Goal: Information Seeking & Learning: Learn about a topic

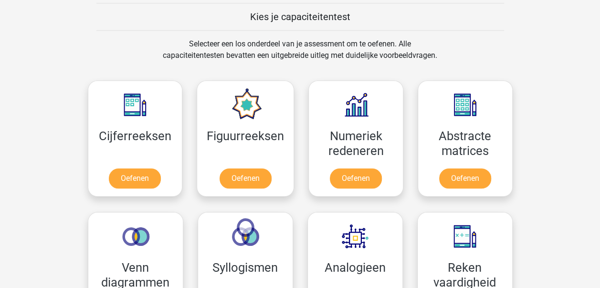
scroll to position [370, 0]
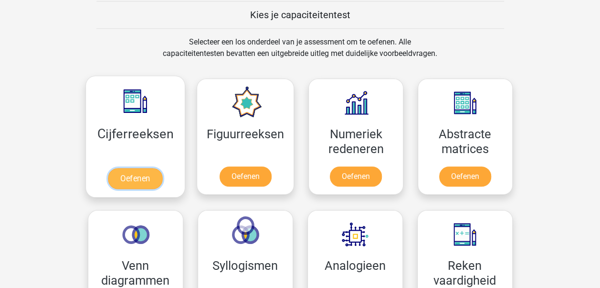
click at [133, 168] on link "Oefenen" at bounding box center [135, 178] width 54 height 21
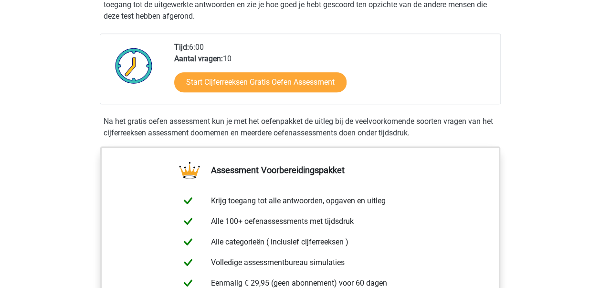
scroll to position [213, 0]
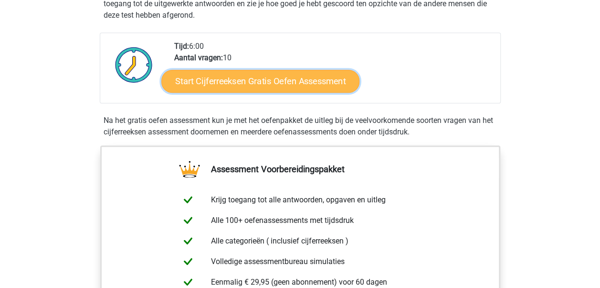
click at [220, 92] on link "Start Cijferreeksen Gratis Oefen Assessment" at bounding box center [260, 80] width 198 height 23
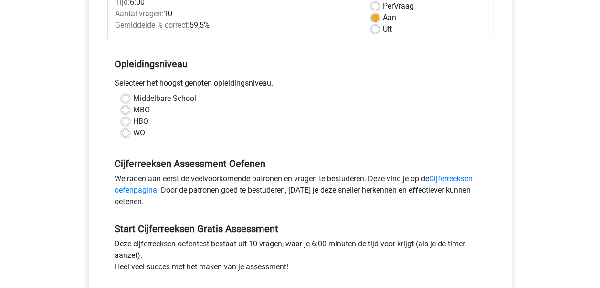
scroll to position [150, 0]
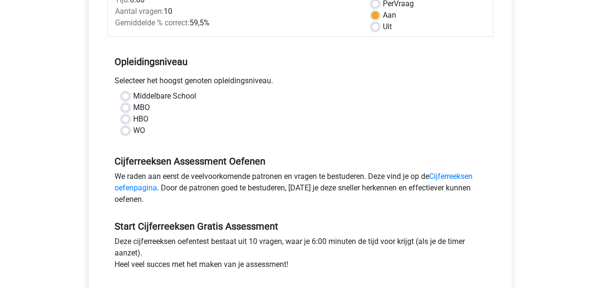
click at [138, 118] on label "HBO" at bounding box center [140, 118] width 15 height 11
click at [129, 118] on input "HBO" at bounding box center [126, 118] width 8 height 10
radio input "true"
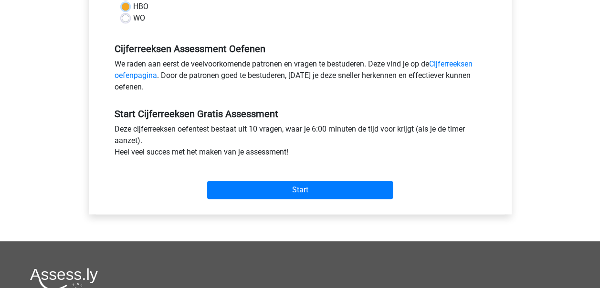
scroll to position [275, 0]
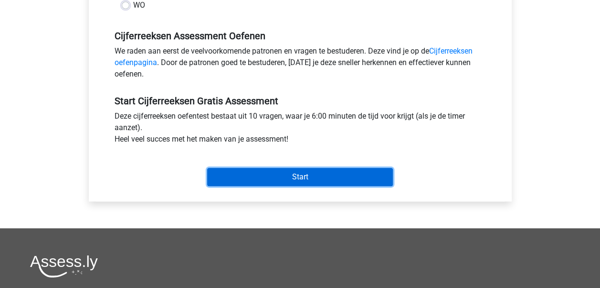
click at [278, 175] on input "Start" at bounding box center [300, 177] width 186 height 18
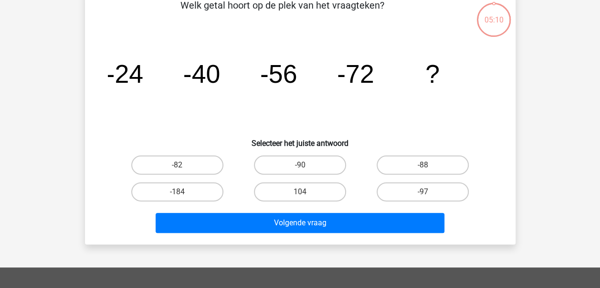
scroll to position [54, 0]
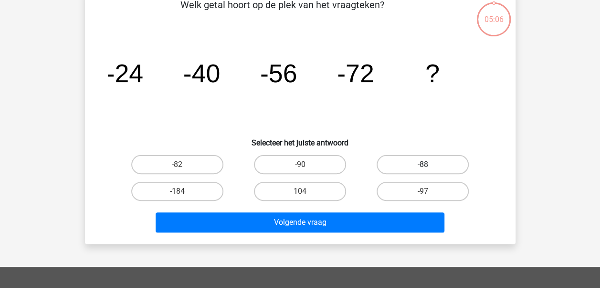
click at [420, 165] on label "-88" at bounding box center [423, 164] width 92 height 19
click at [423, 165] on input "-88" at bounding box center [426, 167] width 6 height 6
radio input "true"
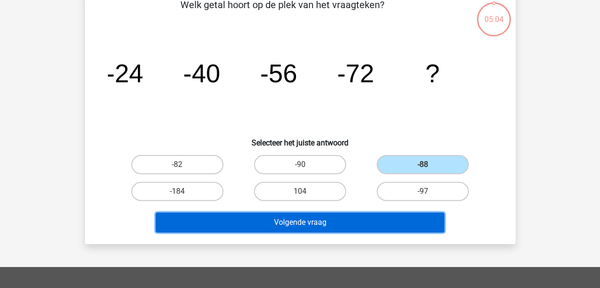
click at [374, 214] on button "Volgende vraag" at bounding box center [300, 222] width 289 height 20
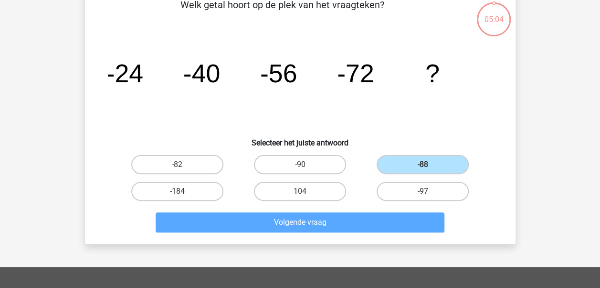
scroll to position [44, 0]
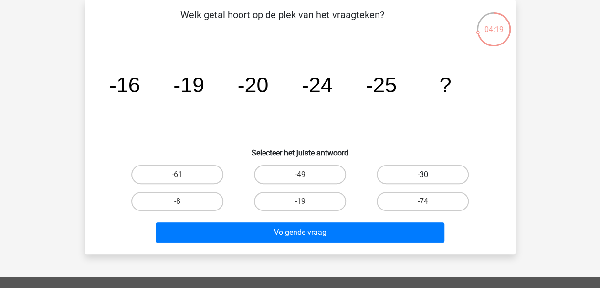
click at [432, 177] on label "-30" at bounding box center [423, 174] width 92 height 19
click at [429, 177] on input "-30" at bounding box center [426, 177] width 6 height 6
radio input "true"
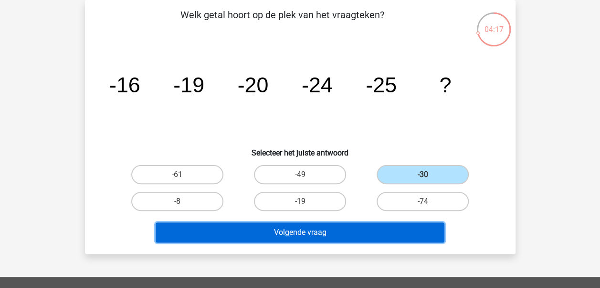
click at [376, 236] on button "Volgende vraag" at bounding box center [300, 232] width 289 height 20
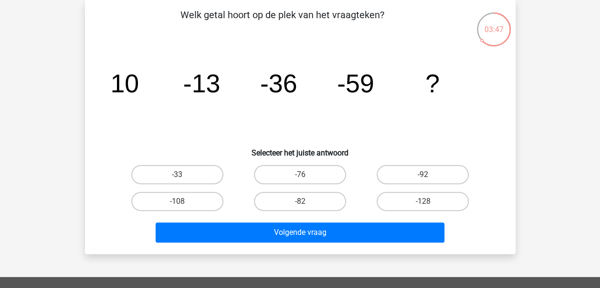
click at [302, 203] on input "-82" at bounding box center [303, 204] width 6 height 6
radio input "true"
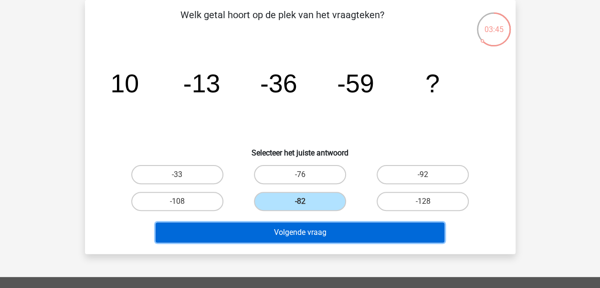
click at [300, 236] on button "Volgende vraag" at bounding box center [300, 232] width 289 height 20
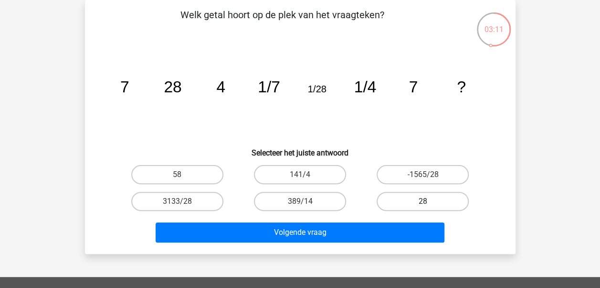
click at [413, 193] on label "28" at bounding box center [423, 201] width 92 height 19
click at [423, 201] on input "28" at bounding box center [426, 204] width 6 height 6
radio input "true"
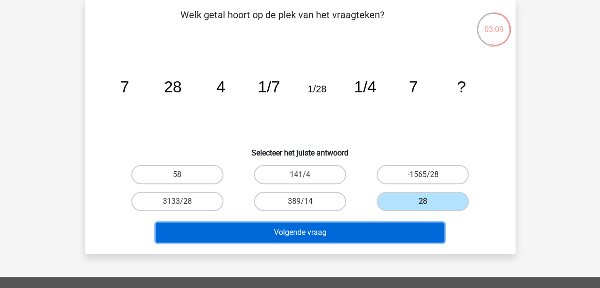
click at [303, 235] on button "Volgende vraag" at bounding box center [300, 232] width 289 height 20
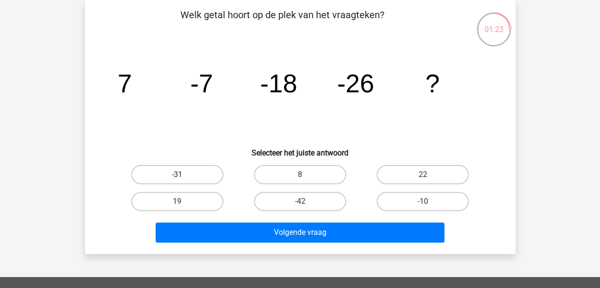
click at [186, 182] on label "-31" at bounding box center [177, 174] width 92 height 19
click at [183, 181] on input "-31" at bounding box center [180, 177] width 6 height 6
radio input "true"
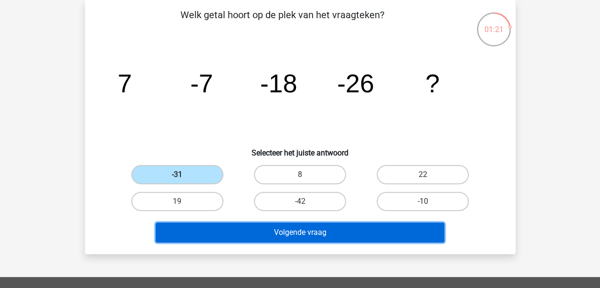
click at [278, 234] on button "Volgende vraag" at bounding box center [300, 232] width 289 height 20
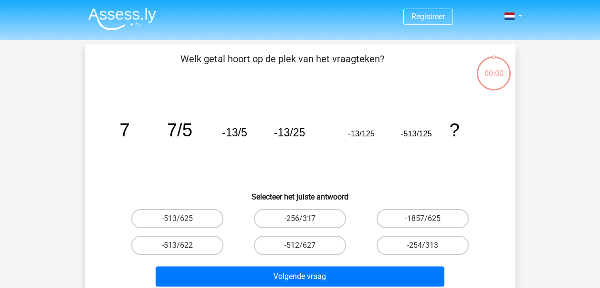
scroll to position [44, 0]
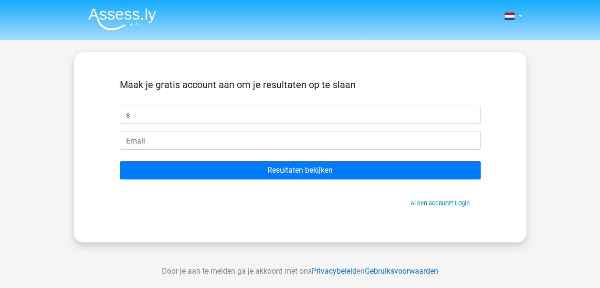
type input "Sam"
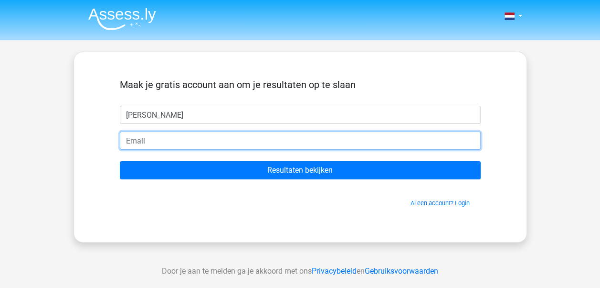
click at [137, 144] on input "email" at bounding box center [300, 140] width 361 height 18
type input "[EMAIL_ADDRESS][DOMAIN_NAME]"
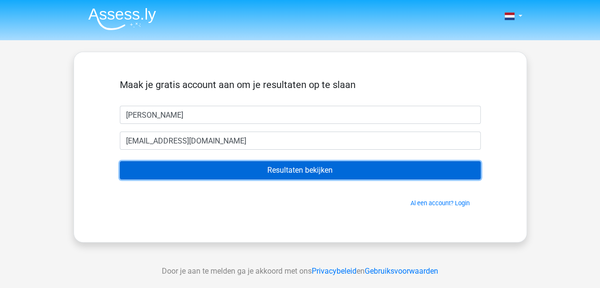
click at [304, 172] on input "Resultaten bekijken" at bounding box center [300, 170] width 361 height 18
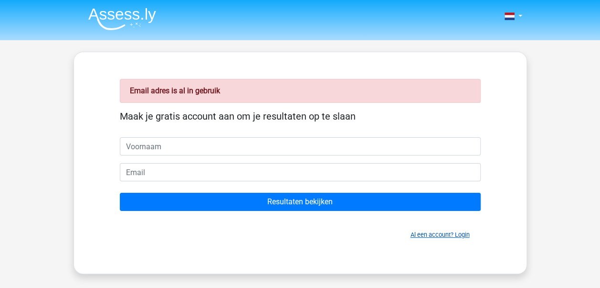
click at [428, 235] on link "Al een account? Login" at bounding box center [440, 234] width 59 height 7
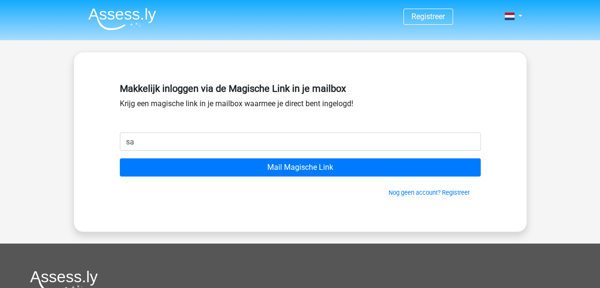
type input "[EMAIL_ADDRESS][DOMAIN_NAME]"
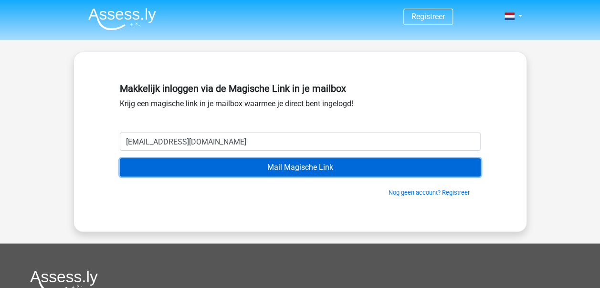
click at [310, 171] on input "Mail Magische Link" at bounding box center [300, 167] width 361 height 18
click at [305, 168] on input "Mail Magische Link" at bounding box center [300, 167] width 361 height 18
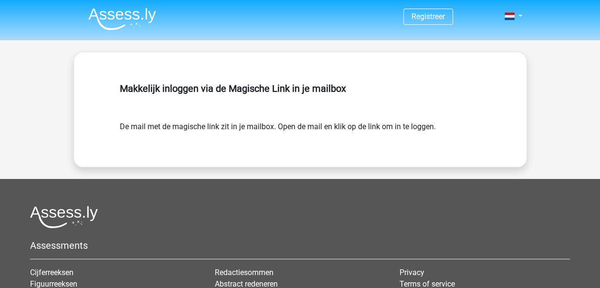
click at [53, 71] on div "Registreer" at bounding box center [300, 215] width 600 height 431
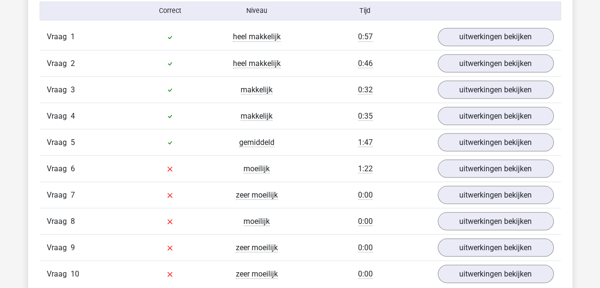
scroll to position [851, 0]
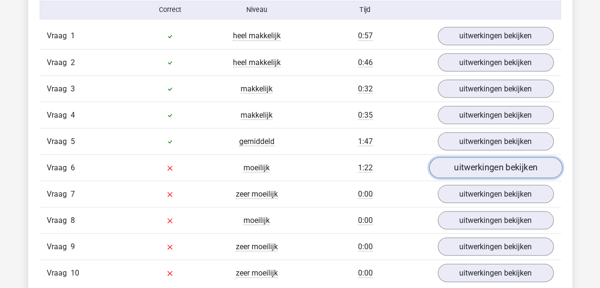
click at [465, 161] on link "uitwerkingen bekijken" at bounding box center [495, 167] width 133 height 21
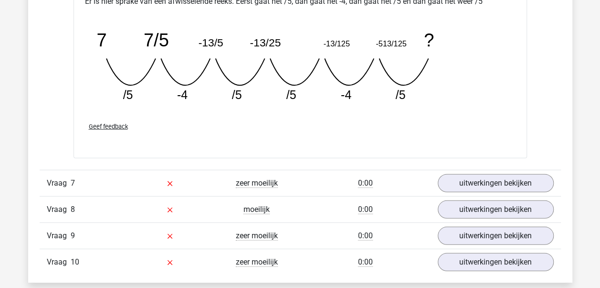
scroll to position [1279, 0]
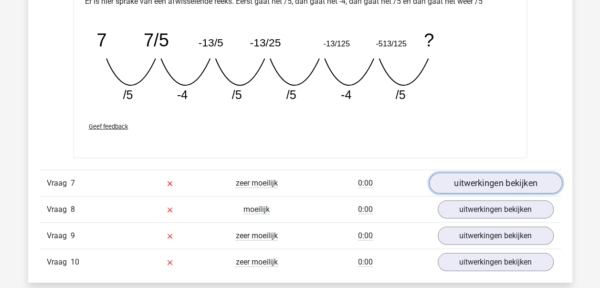
click at [493, 176] on link "uitwerkingen bekijken" at bounding box center [495, 182] width 133 height 21
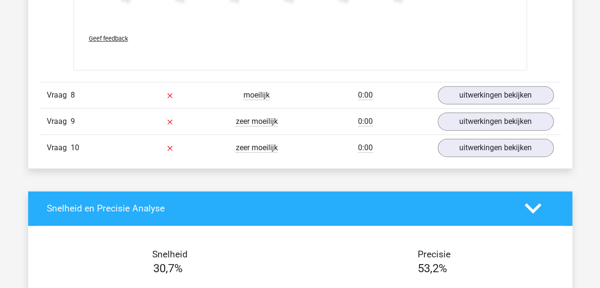
scroll to position [1984, 0]
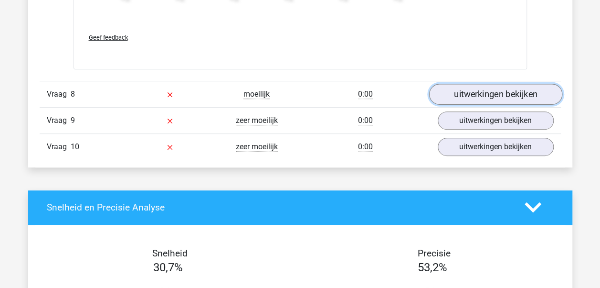
click at [483, 84] on link "uitwerkingen bekijken" at bounding box center [495, 94] width 133 height 21
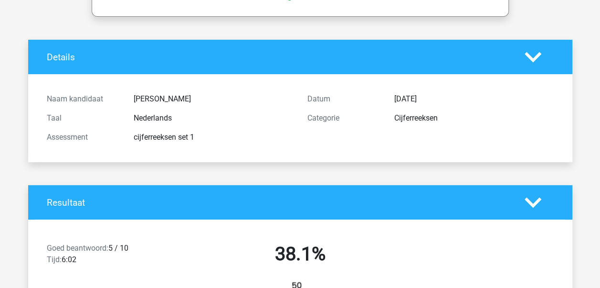
scroll to position [0, 0]
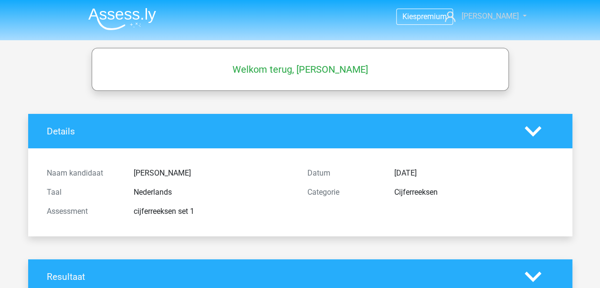
click at [505, 14] on span "[PERSON_NAME]" at bounding box center [489, 15] width 57 height 9
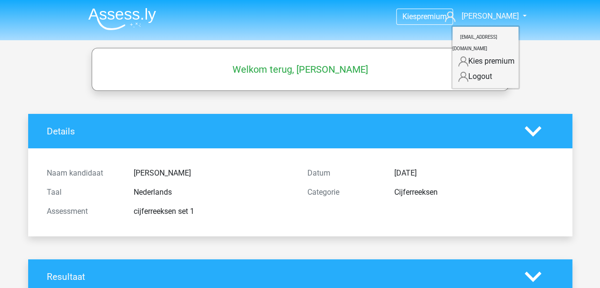
click at [362, 48] on div "Welkom terug, Sam" at bounding box center [300, 69] width 417 height 43
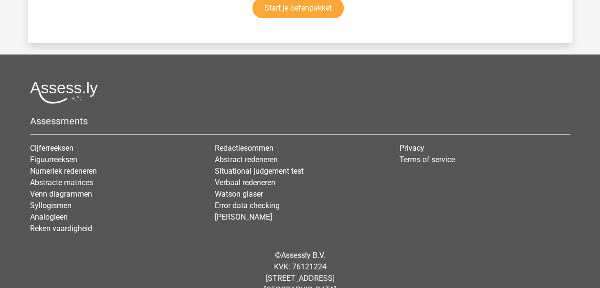
scroll to position [3333, 0]
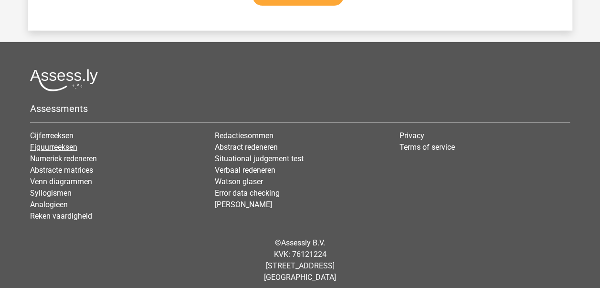
click at [49, 142] on link "Figuurreeksen" at bounding box center [53, 146] width 47 height 9
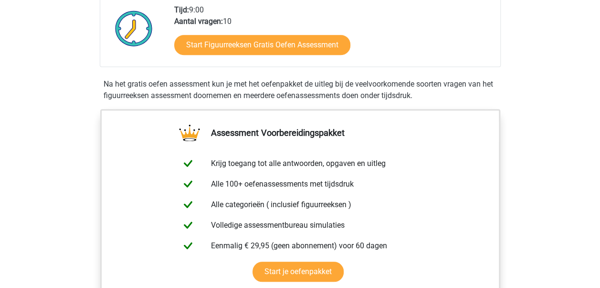
scroll to position [249, 0]
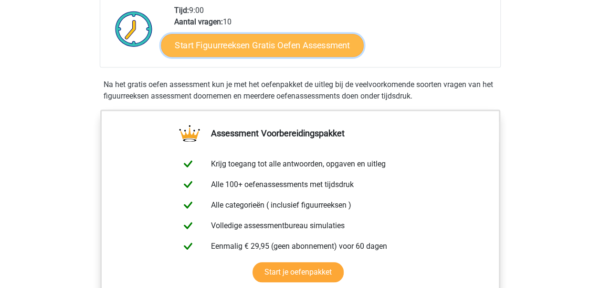
click at [266, 49] on link "Start Figuurreeksen Gratis Oefen Assessment" at bounding box center [262, 44] width 203 height 23
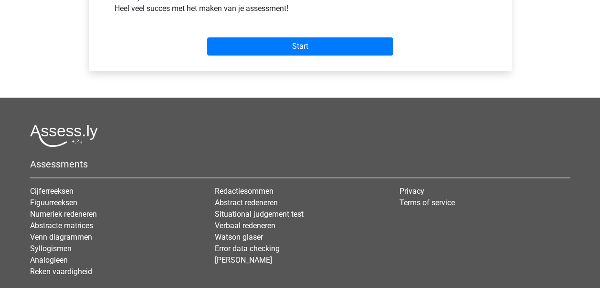
scroll to position [407, 0]
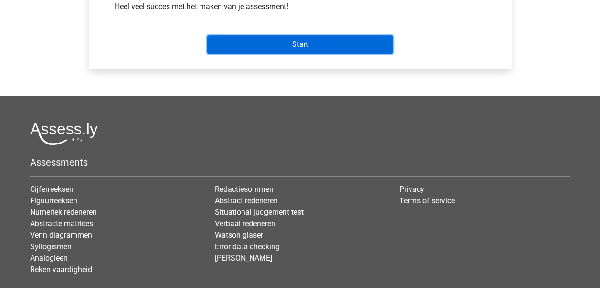
click at [266, 49] on input "Start" at bounding box center [300, 44] width 186 height 18
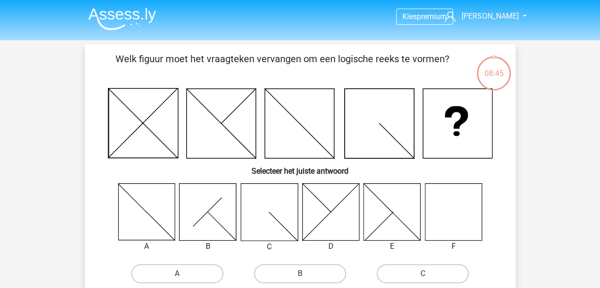
click at [458, 222] on icon at bounding box center [453, 211] width 57 height 57
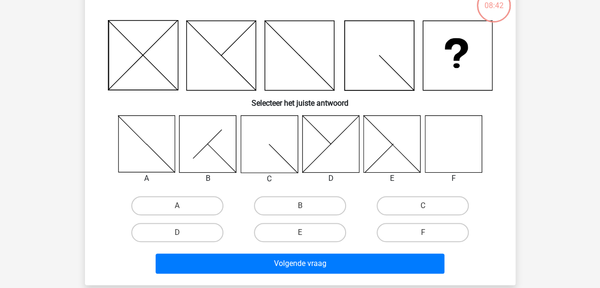
scroll to position [68, 0]
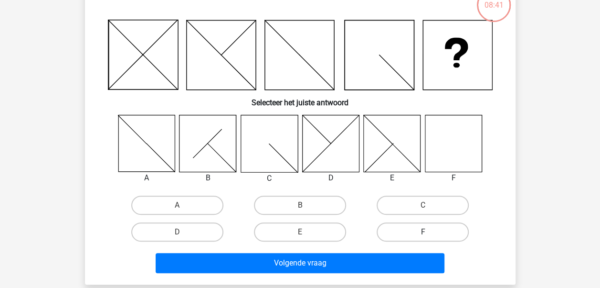
click at [421, 239] on label "F" at bounding box center [423, 231] width 92 height 19
click at [423, 238] on input "F" at bounding box center [426, 235] width 6 height 6
radio input "true"
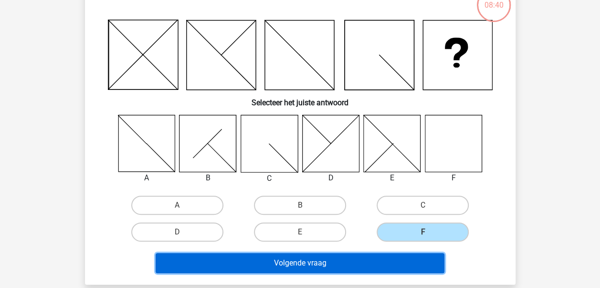
click at [319, 268] on button "Volgende vraag" at bounding box center [300, 263] width 289 height 20
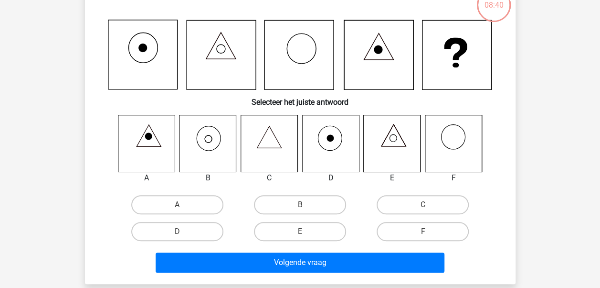
scroll to position [44, 0]
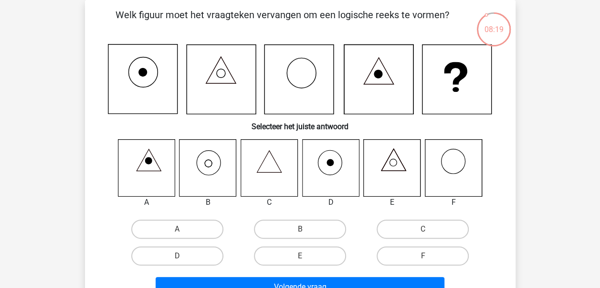
click at [178, 256] on input "D" at bounding box center [180, 259] width 6 height 6
radio input "true"
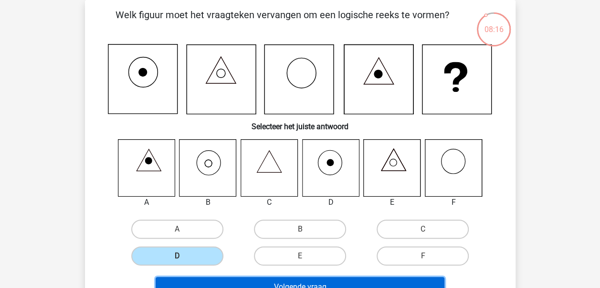
click at [289, 283] on button "Volgende vraag" at bounding box center [300, 287] width 289 height 20
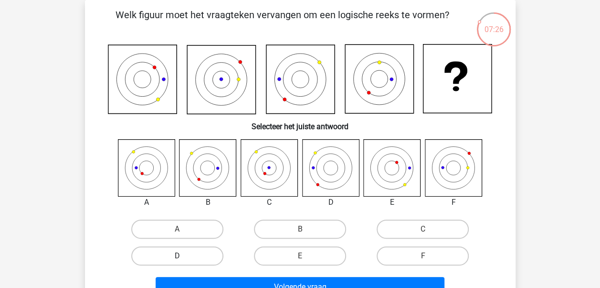
click at [177, 255] on label "D" at bounding box center [177, 255] width 92 height 19
click at [177, 256] on input "D" at bounding box center [180, 259] width 6 height 6
radio input "true"
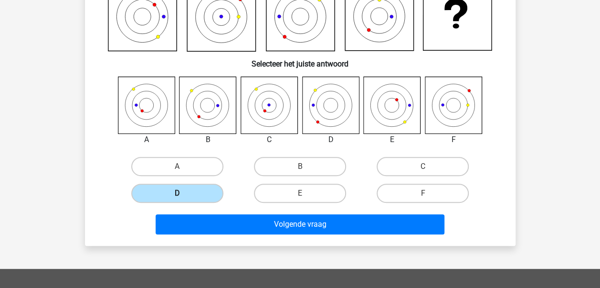
scroll to position [108, 0]
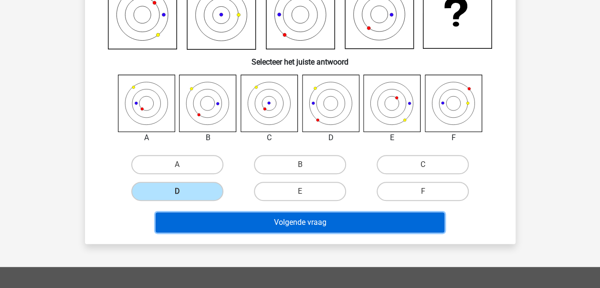
click at [243, 216] on button "Volgende vraag" at bounding box center [300, 222] width 289 height 20
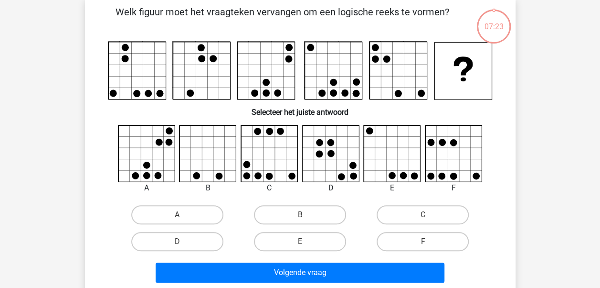
scroll to position [44, 0]
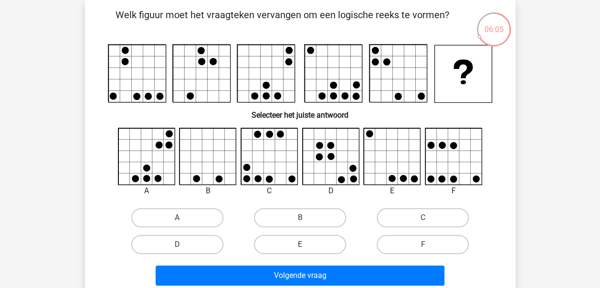
click at [301, 223] on input "B" at bounding box center [303, 220] width 6 height 6
radio input "true"
click at [301, 221] on input "B" at bounding box center [303, 220] width 6 height 6
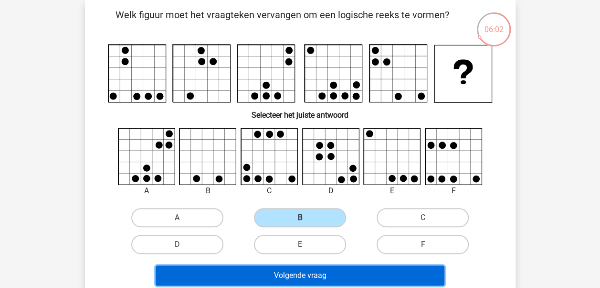
click at [311, 276] on button "Volgende vraag" at bounding box center [300, 275] width 289 height 20
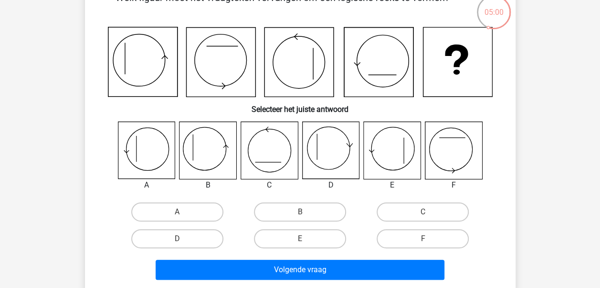
scroll to position [62, 0]
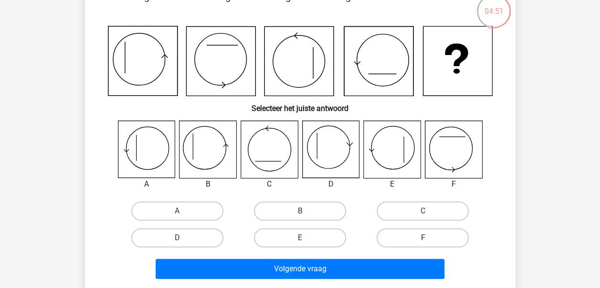
click at [414, 235] on label "F" at bounding box center [423, 237] width 92 height 19
click at [423, 237] on input "F" at bounding box center [426, 240] width 6 height 6
radio input "true"
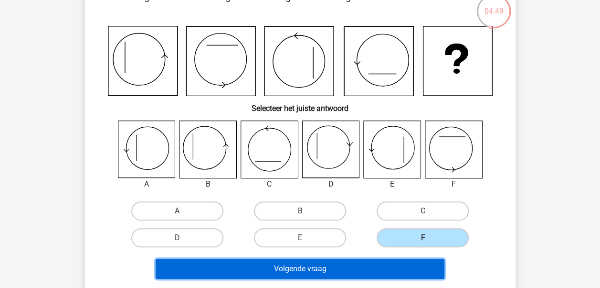
click at [307, 266] on button "Volgende vraag" at bounding box center [300, 268] width 289 height 20
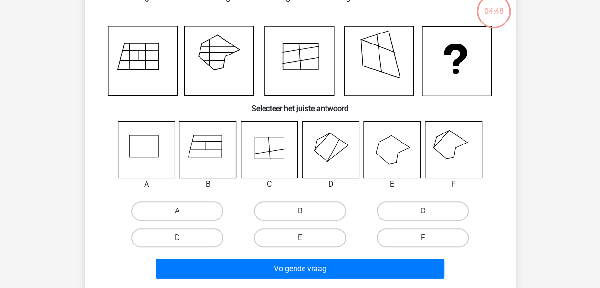
scroll to position [44, 0]
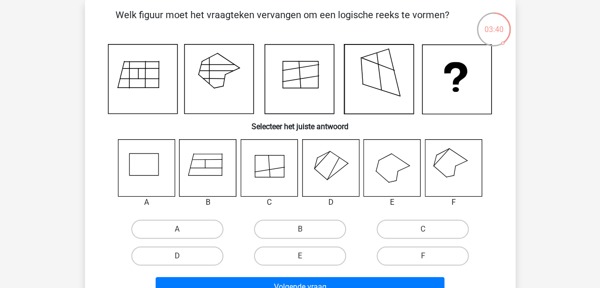
click at [182, 230] on input "A" at bounding box center [180, 232] width 6 height 6
radio input "true"
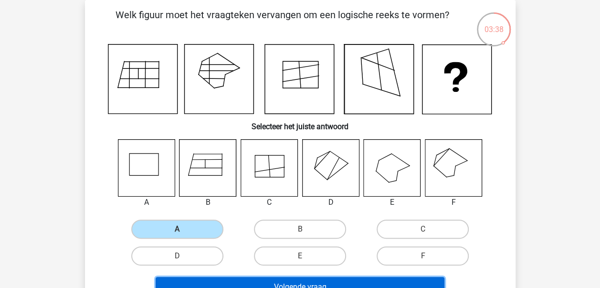
click at [293, 281] on button "Volgende vraag" at bounding box center [300, 287] width 289 height 20
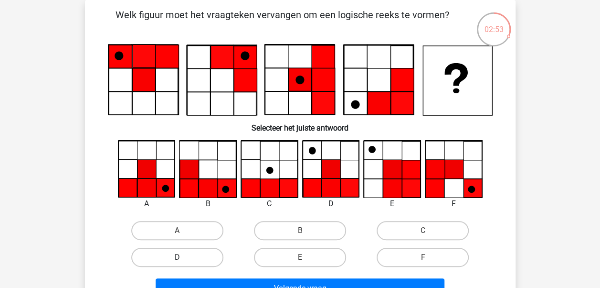
click at [187, 254] on label "D" at bounding box center [177, 256] width 92 height 19
click at [183, 257] on input "D" at bounding box center [180, 260] width 6 height 6
radio input "true"
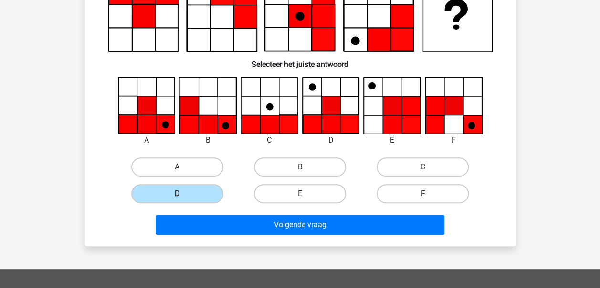
scroll to position [108, 0]
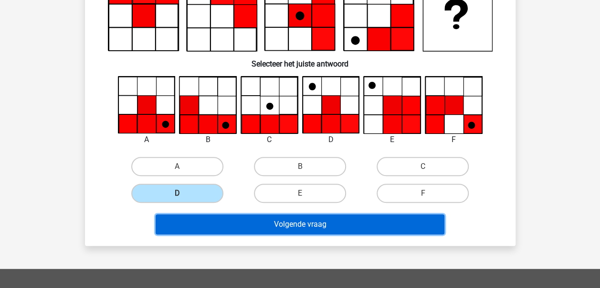
click at [289, 224] on button "Volgende vraag" at bounding box center [300, 224] width 289 height 20
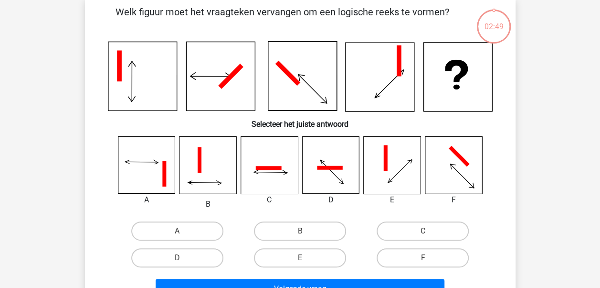
scroll to position [44, 0]
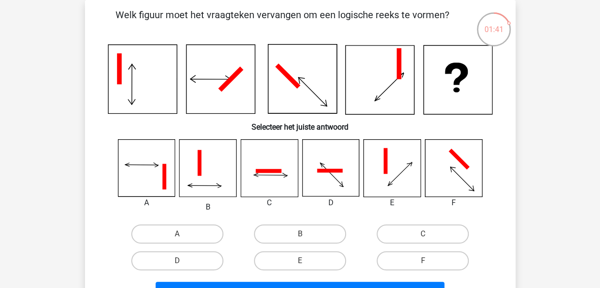
click at [178, 235] on input "A" at bounding box center [180, 237] width 6 height 6
radio input "true"
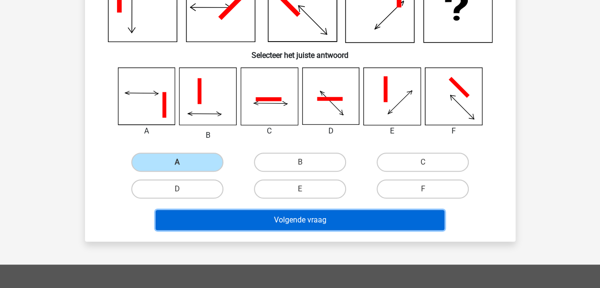
click at [297, 222] on button "Volgende vraag" at bounding box center [300, 220] width 289 height 20
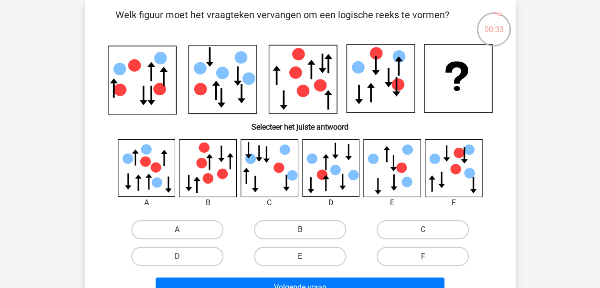
click at [292, 224] on label "B" at bounding box center [300, 229] width 92 height 19
click at [300, 229] on input "B" at bounding box center [303, 232] width 6 height 6
radio input "true"
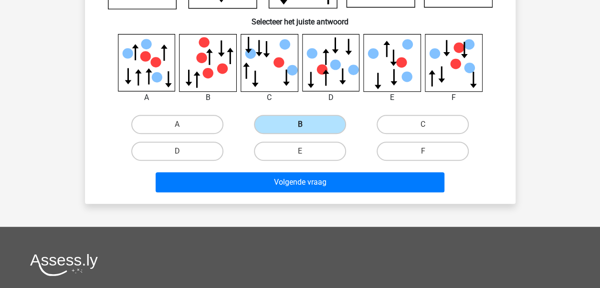
scroll to position [150, 0]
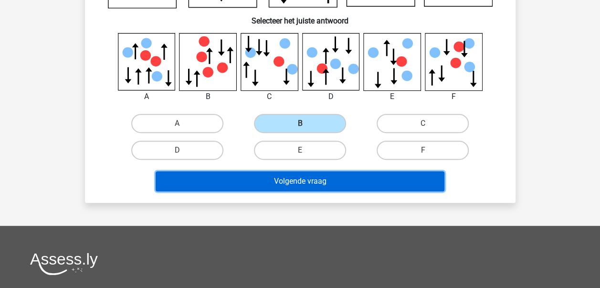
click at [288, 180] on button "Volgende vraag" at bounding box center [300, 181] width 289 height 20
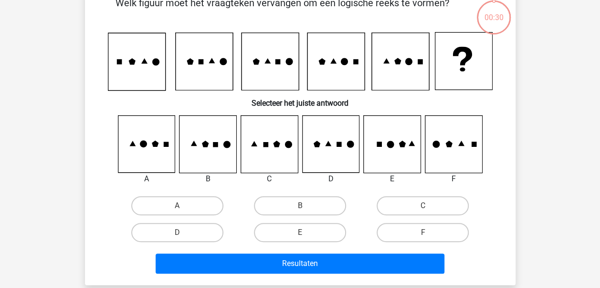
scroll to position [44, 0]
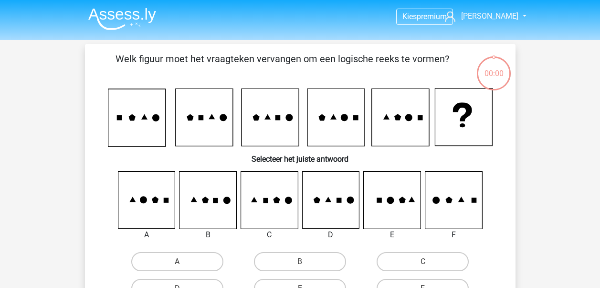
scroll to position [44, 0]
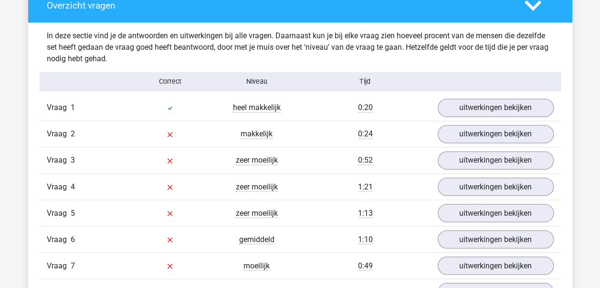
scroll to position [729, 0]
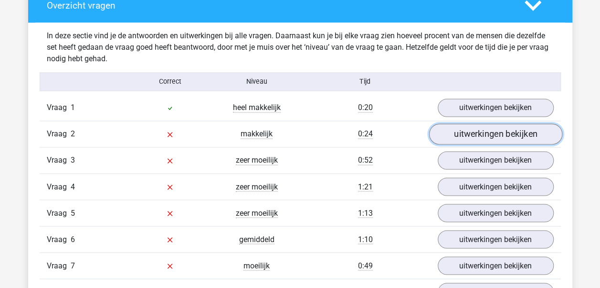
click at [472, 133] on link "uitwerkingen bekijken" at bounding box center [495, 134] width 133 height 21
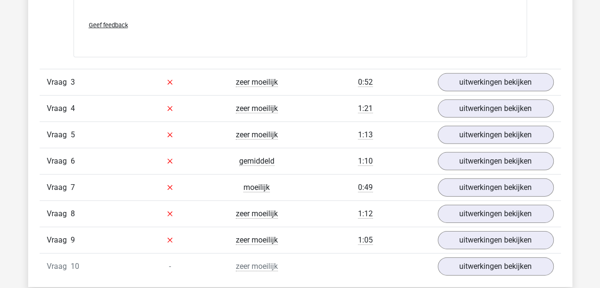
scroll to position [1398, 0]
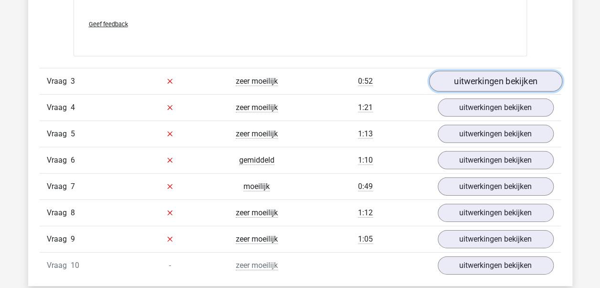
click at [464, 71] on link "uitwerkingen bekijken" at bounding box center [495, 81] width 133 height 21
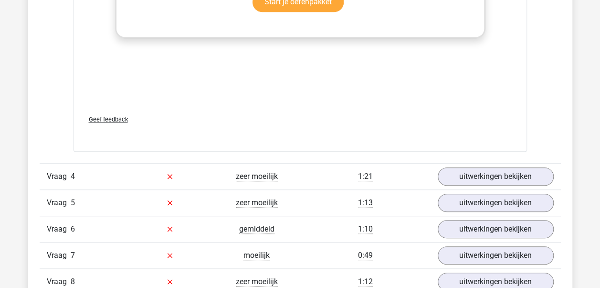
scroll to position [2129, 0]
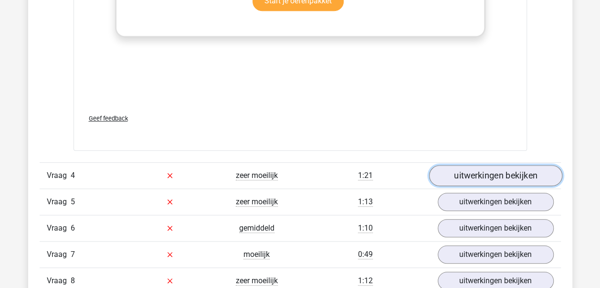
click at [485, 171] on link "uitwerkingen bekijken" at bounding box center [495, 175] width 133 height 21
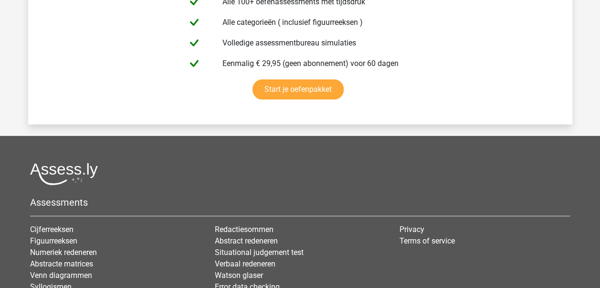
scroll to position [3768, 0]
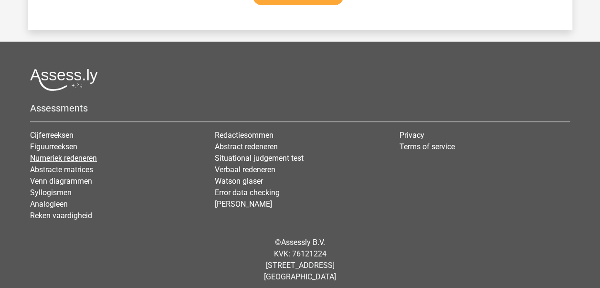
click at [64, 153] on link "Numeriek redeneren" at bounding box center [63, 157] width 67 height 9
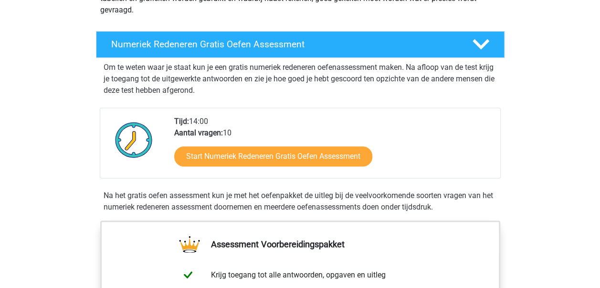
scroll to position [162, 0]
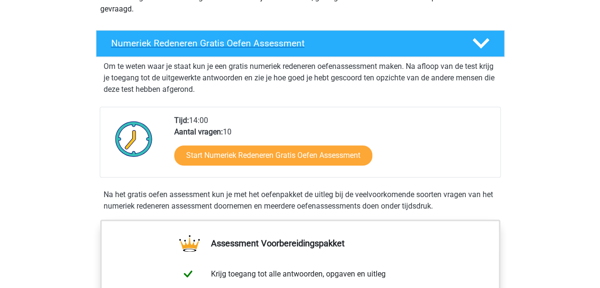
click at [232, 46] on h4 "Numeriek Redeneren Gratis Oefen Assessment" at bounding box center [284, 43] width 346 height 11
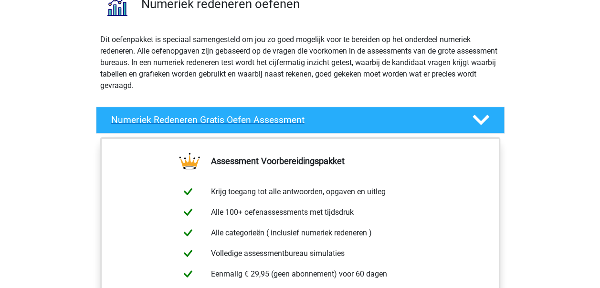
scroll to position [0, 0]
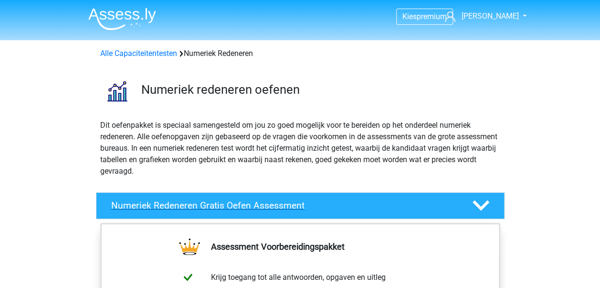
click at [186, 205] on h4 "Numeriek Redeneren Gratis Oefen Assessment" at bounding box center [284, 205] width 346 height 11
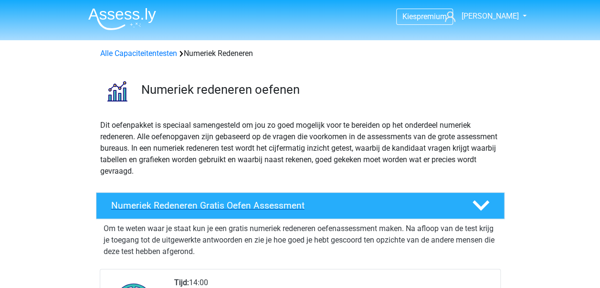
click at [186, 205] on h4 "Numeriek Redeneren Gratis Oefen Assessment" at bounding box center [284, 205] width 346 height 11
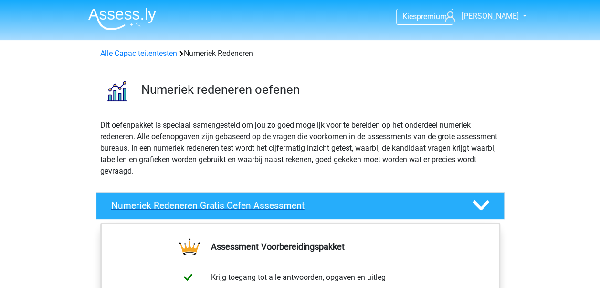
click at [186, 205] on h4 "Numeriek Redeneren Gratis Oefen Assessment" at bounding box center [284, 205] width 346 height 11
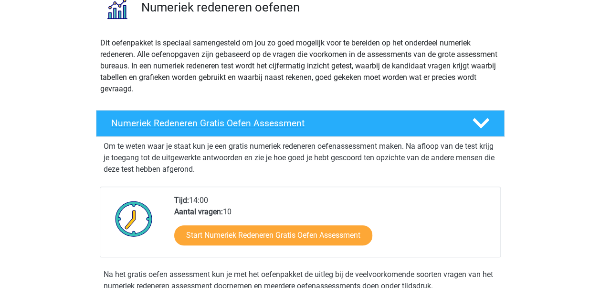
scroll to position [88, 0]
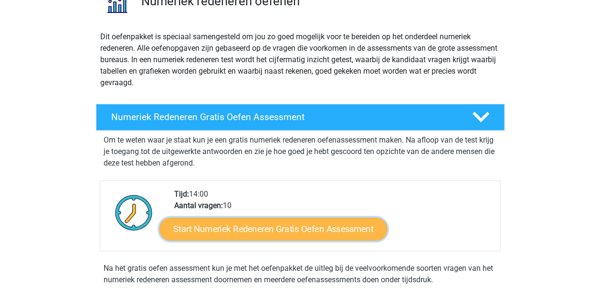
click at [264, 224] on link "Start Numeriek Redeneren Gratis Oefen Assessment" at bounding box center [274, 228] width 228 height 23
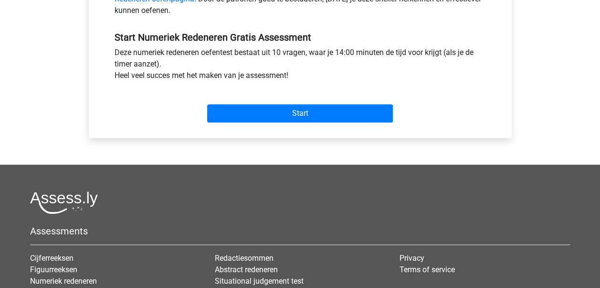
scroll to position [336, 0]
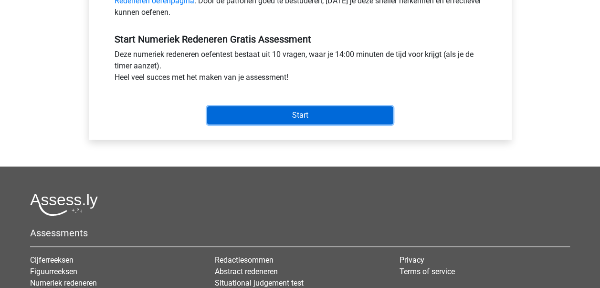
click at [271, 112] on input "Start" at bounding box center [300, 115] width 186 height 18
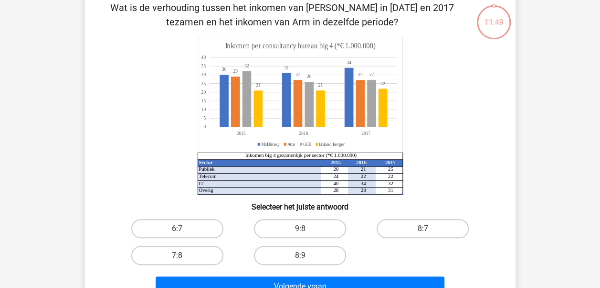
scroll to position [52, 0]
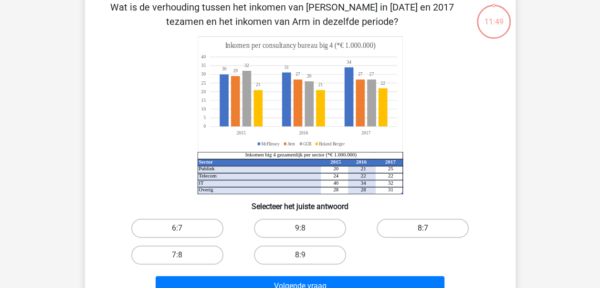
click at [435, 222] on label "8:7" at bounding box center [423, 227] width 92 height 19
click at [429, 228] on input "8:7" at bounding box center [426, 231] width 6 height 6
radio input "true"
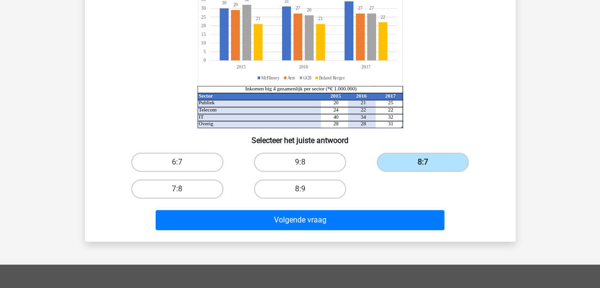
scroll to position [118, 0]
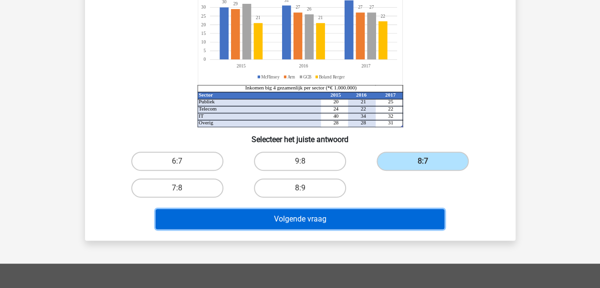
click at [349, 224] on button "Volgende vraag" at bounding box center [300, 219] width 289 height 20
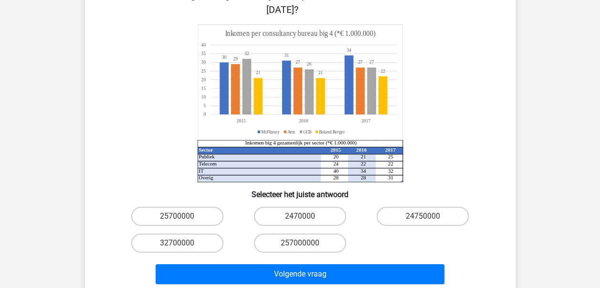
scroll to position [107, 0]
